Goal: Task Accomplishment & Management: Manage account settings

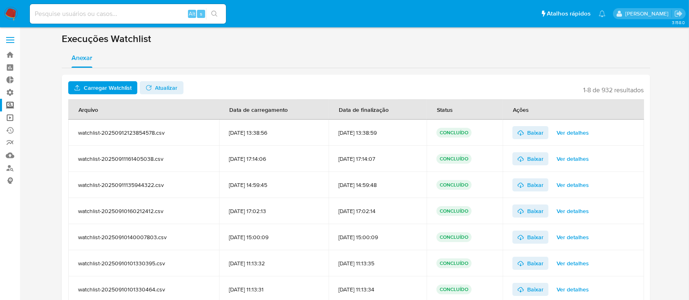
click at [11, 117] on link "Operações em massa" at bounding box center [48, 118] width 97 height 13
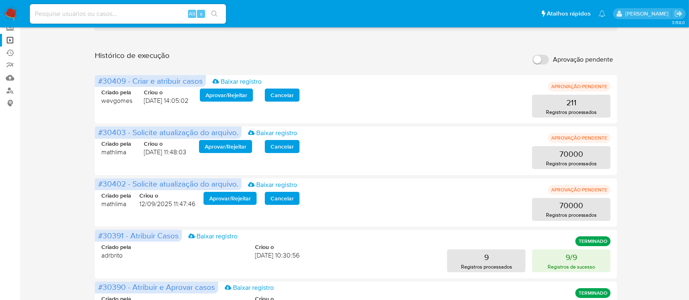
scroll to position [83, 0]
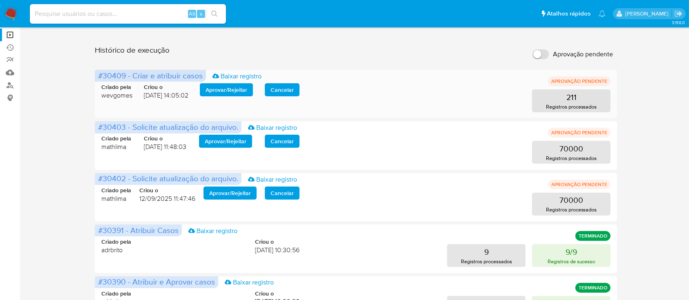
click at [219, 90] on span "Aprovar / Rejeitar" at bounding box center [226, 89] width 42 height 11
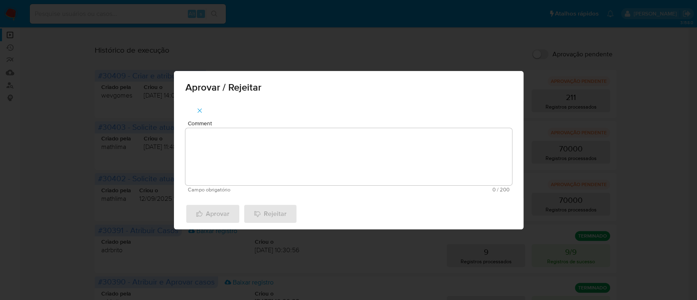
click at [258, 143] on textarea "Comment" at bounding box center [348, 156] width 327 height 57
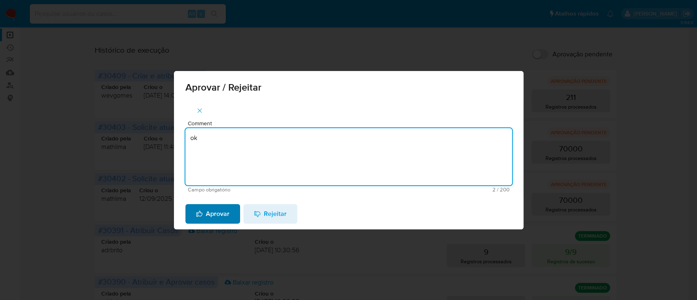
type textarea "ok"
click at [213, 216] on span "Aprovar" at bounding box center [213, 214] width 34 height 18
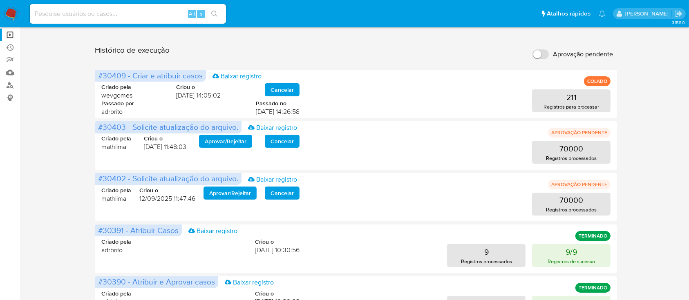
click at [536, 57] on input "Aprovação pendente" at bounding box center [540, 54] width 16 height 10
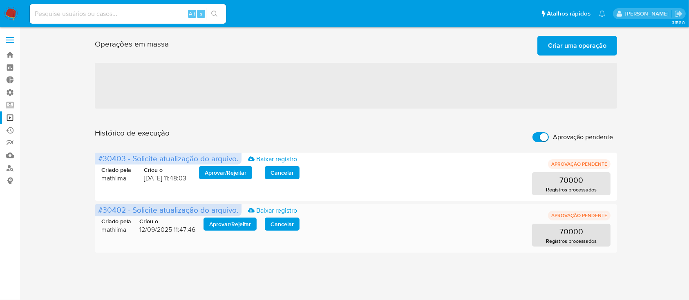
scroll to position [0, 0]
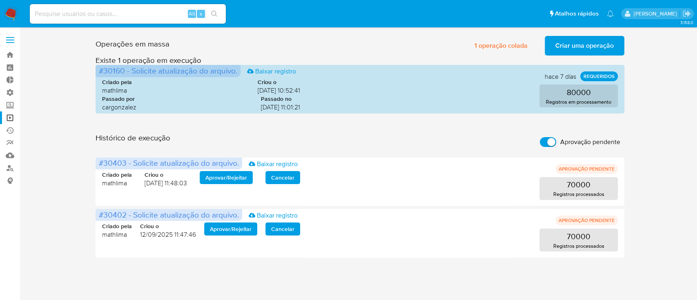
click at [549, 142] on input "Aprovação pendente" at bounding box center [548, 142] width 16 height 10
checkbox input "false"
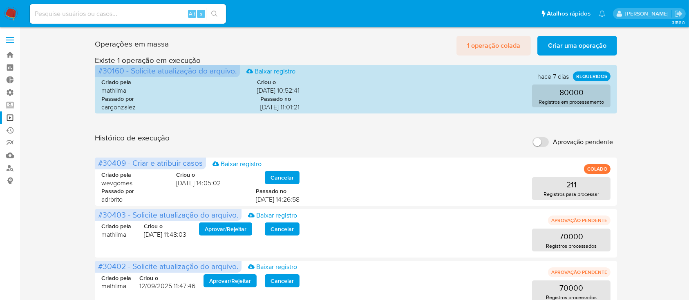
click at [485, 48] on span "1 operação colada" at bounding box center [493, 46] width 53 height 18
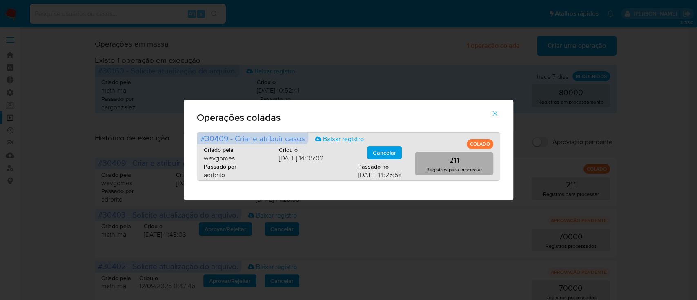
click at [471, 171] on p "Registros para processar" at bounding box center [455, 170] width 56 height 8
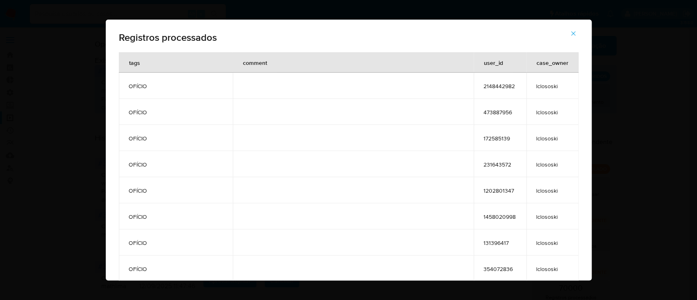
drag, startPoint x: 559, startPoint y: 36, endPoint x: 559, endPoint y: 86, distance: 50.3
click at [559, 86] on div "Registros processados tags comment user_id case_owner OFÍCIO 2148442982 lclosos…" at bounding box center [349, 150] width 486 height 261
click at [570, 34] on icon "button" at bounding box center [573, 33] width 7 height 7
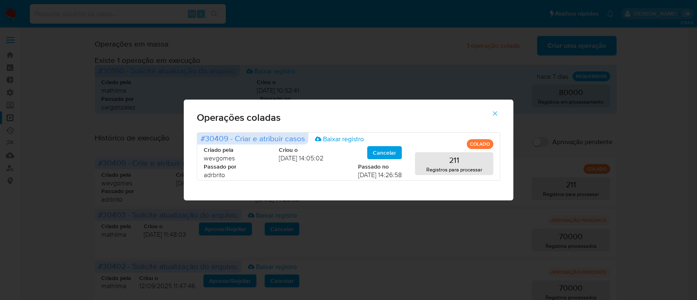
click at [496, 114] on icon "button" at bounding box center [494, 113] width 7 height 7
